Goal: Information Seeking & Learning: Learn about a topic

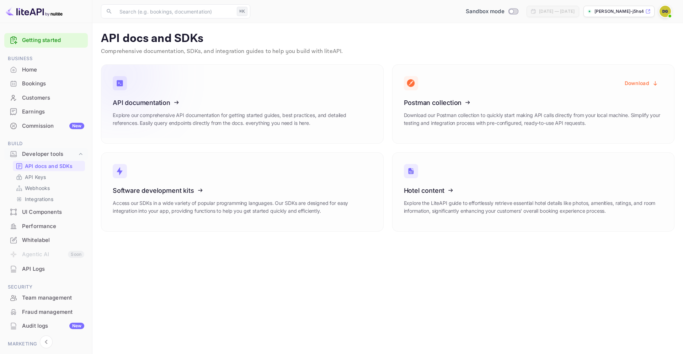
click at [284, 65] on link "API documentation Explore our comprehensive API documentation for getting start…" at bounding box center [242, 103] width 283 height 79
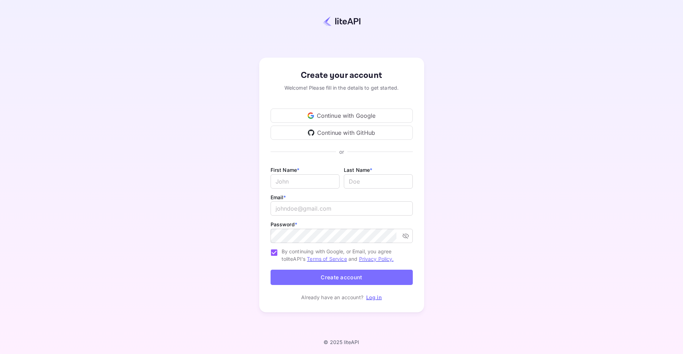
click at [356, 110] on div "Continue with Google" at bounding box center [341, 115] width 142 height 14
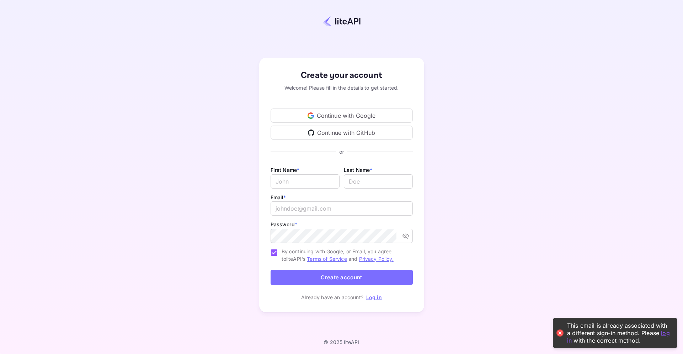
click at [371, 296] on link "Log in" at bounding box center [374, 297] width 16 height 6
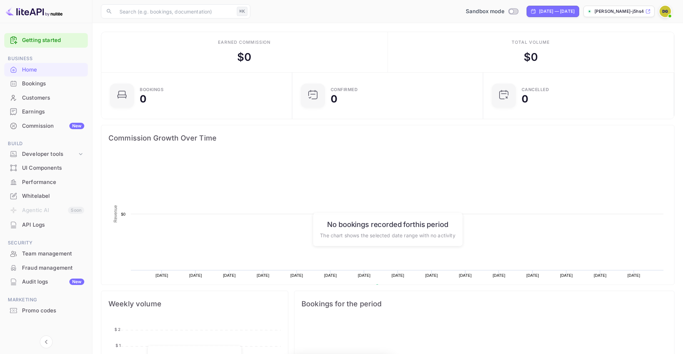
scroll to position [115, 187]
click at [47, 148] on div "Developer tools" at bounding box center [46, 154] width 84 height 12
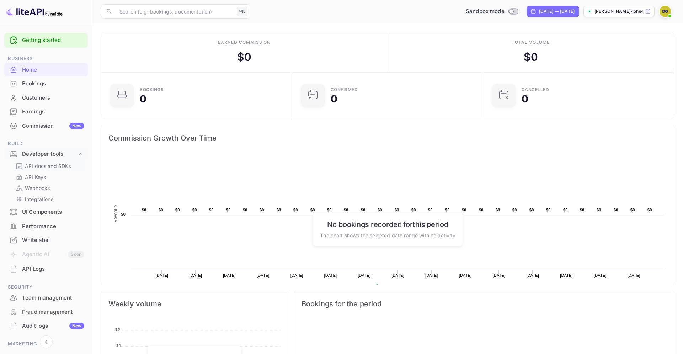
click at [44, 167] on p "API docs and SDKs" at bounding box center [48, 165] width 46 height 7
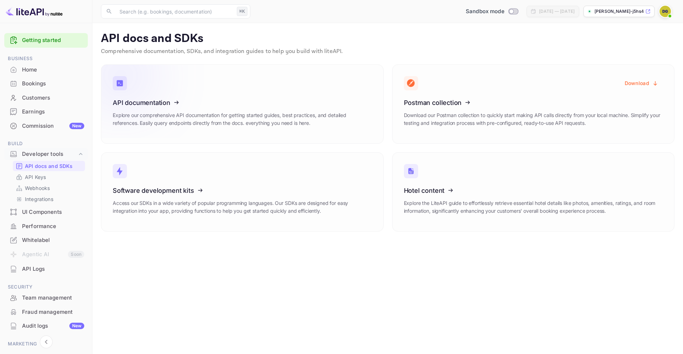
click at [145, 102] on icon at bounding box center [156, 101] width 111 height 73
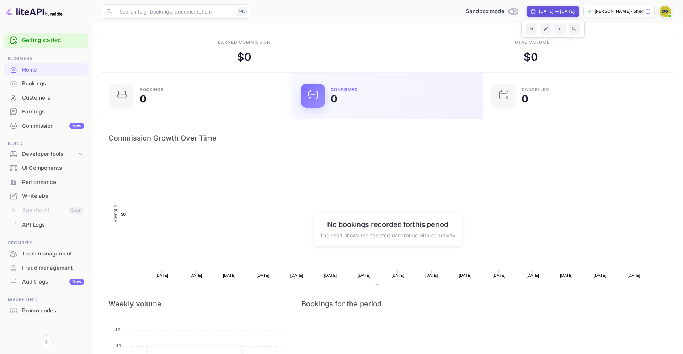
scroll to position [115, 187]
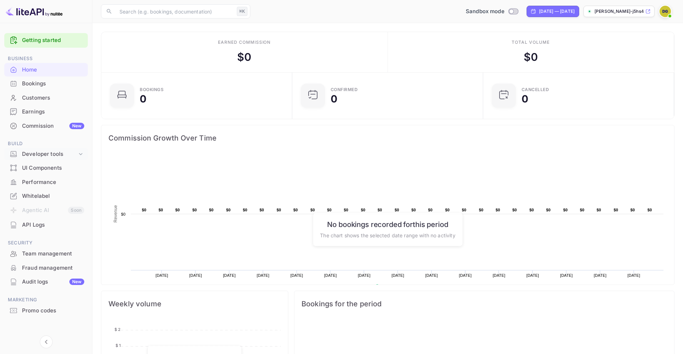
click at [76, 155] on div "Developer tools" at bounding box center [49, 154] width 55 height 8
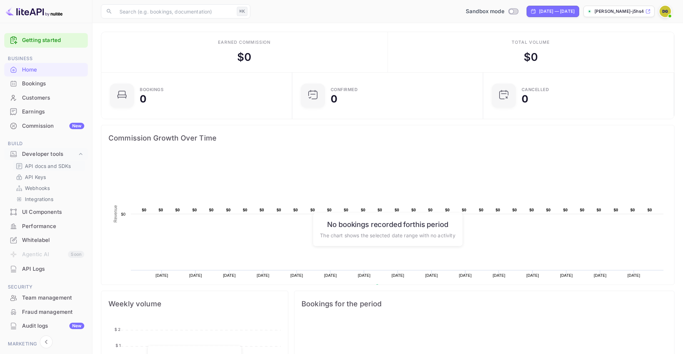
click at [44, 164] on p "API docs and SDKs" at bounding box center [48, 165] width 46 height 7
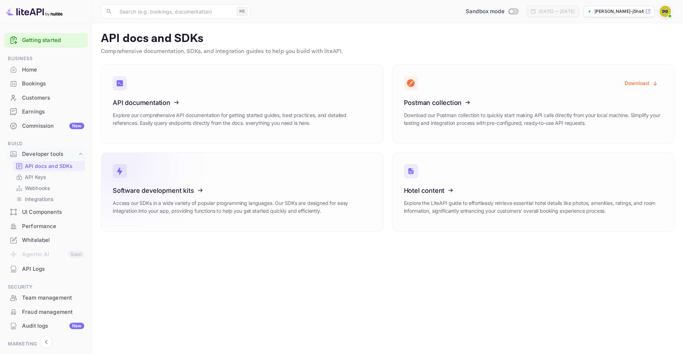
click at [116, 187] on icon at bounding box center [156, 188] width 111 height 73
